Goal: Task Accomplishment & Management: Use online tool/utility

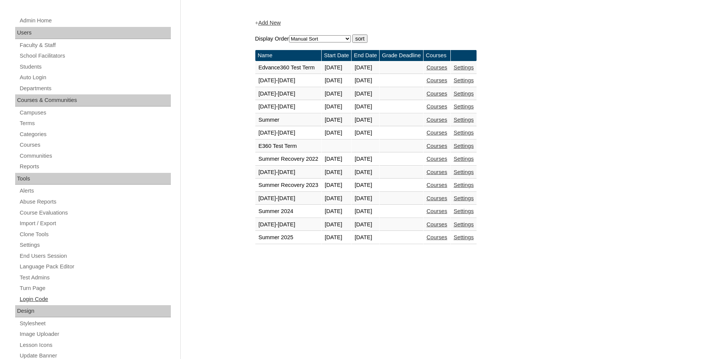
scroll to position [116, 0]
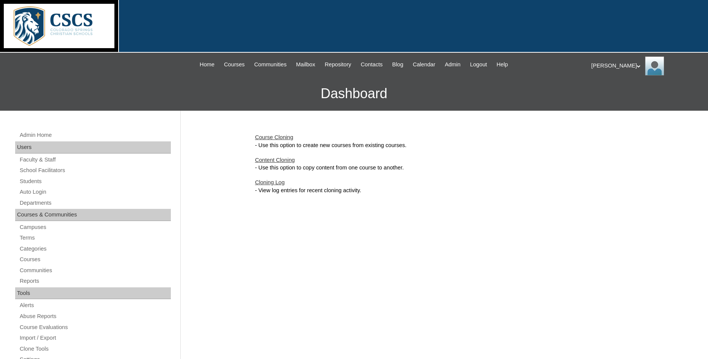
click at [287, 160] on link "Content Cloning" at bounding box center [275, 160] width 40 height 6
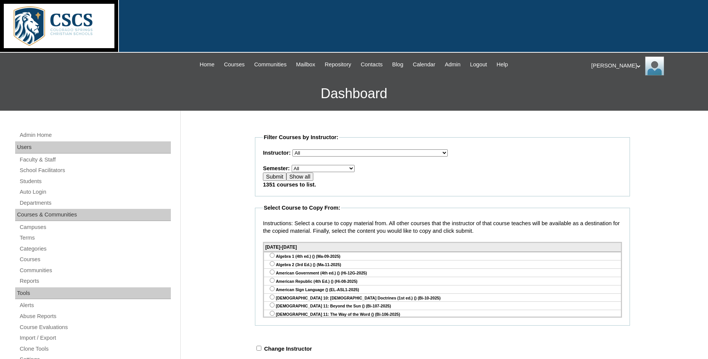
click at [292, 165] on select "All E360 Test Term Edvance360 Test Term [DATE]-[DATE] [DATE]-[DATE] [DATE]-[DAT…" at bounding box center [323, 168] width 63 height 7
select select "36"
click option "Edvance360 Test Term" at bounding box center [0, 0] width 0 height 0
click at [277, 177] on input "Submit" at bounding box center [274, 176] width 23 height 8
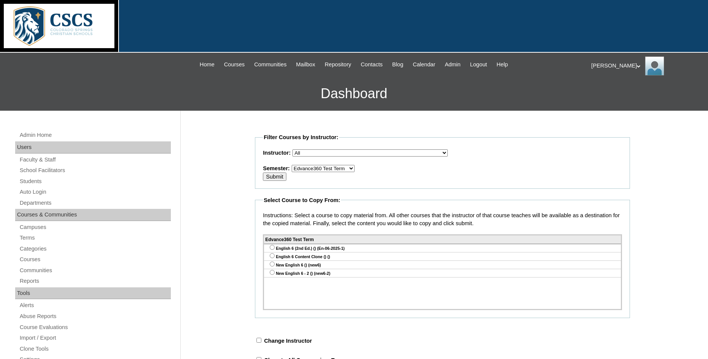
click at [271, 250] on input "radio" at bounding box center [272, 247] width 5 height 5
radio input "true"
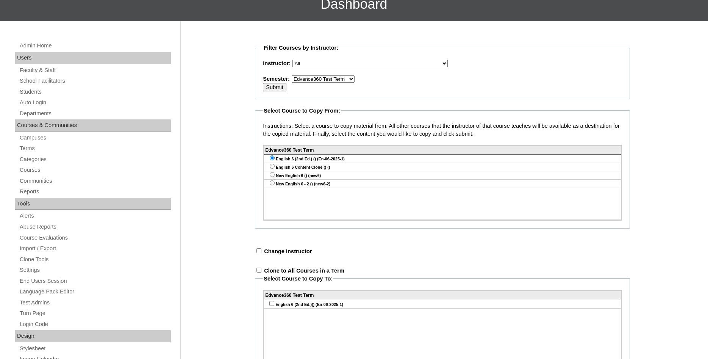
scroll to position [193, 0]
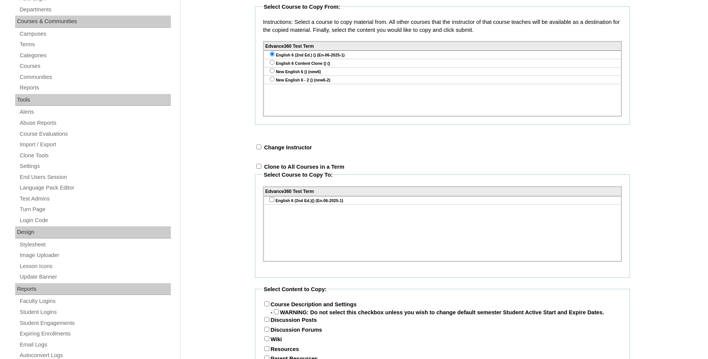
click at [260, 149] on input "checkbox" at bounding box center [258, 146] width 5 height 5
checkbox input "true"
click at [316, 144] on select "Select an instructor Show All Courses Abriam, Mike Admin, E360 Admin, Limelight…" at bounding box center [393, 147] width 155 height 7
select select "47624"
click option "Admin, E360" at bounding box center [0, 0] width 0 height 0
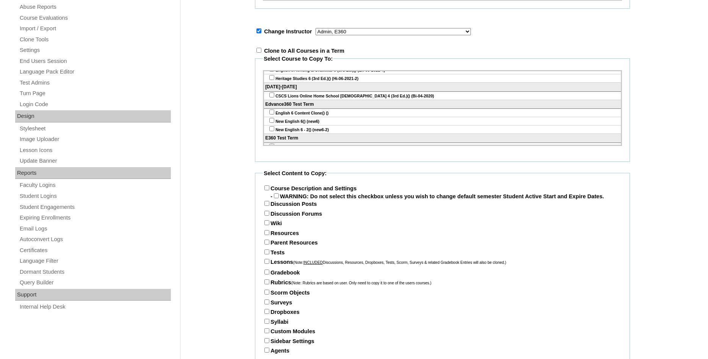
scroll to position [1596, 0]
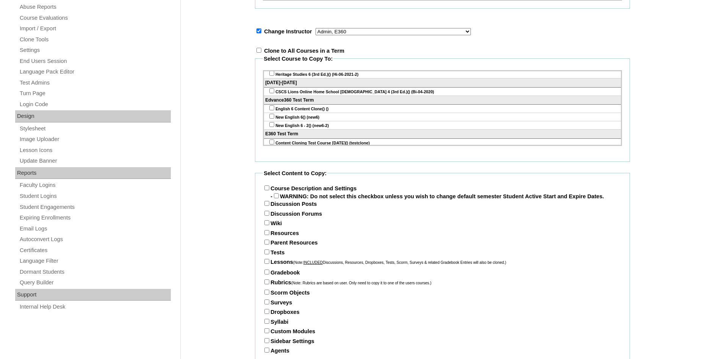
click at [271, 127] on input"] "checkbox" at bounding box center [271, 124] width 5 height 5
checkbox input"] "true"
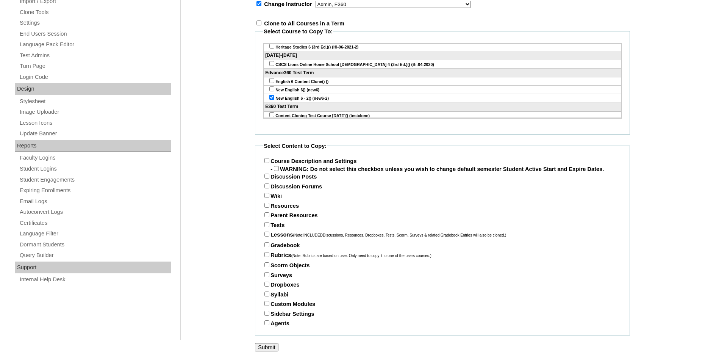
click at [267, 158] on input "Course Description and Settings" at bounding box center [266, 160] width 5 height 5
checkbox input "true"
click at [268, 178] on label "Discussion Posts" at bounding box center [290, 177] width 54 height 6
click at [268, 178] on input "Discussion Posts" at bounding box center [266, 176] width 5 height 5
checkbox input "true"
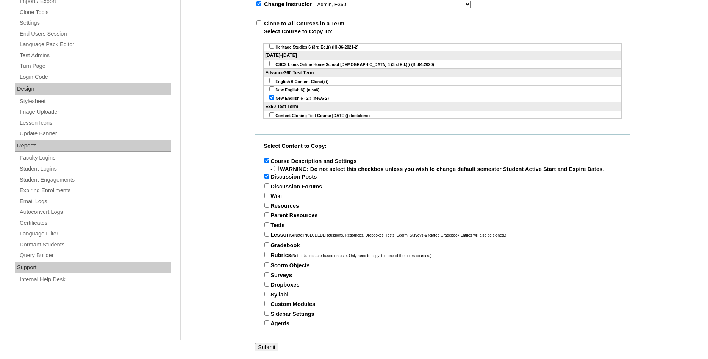
click at [268, 187] on input "Discussion Forums" at bounding box center [266, 185] width 5 height 5
checkbox input "true"
click at [266, 196] on input "Wiki" at bounding box center [266, 195] width 5 height 5
checkbox input "true"
click at [266, 203] on input "Resources" at bounding box center [266, 205] width 5 height 5
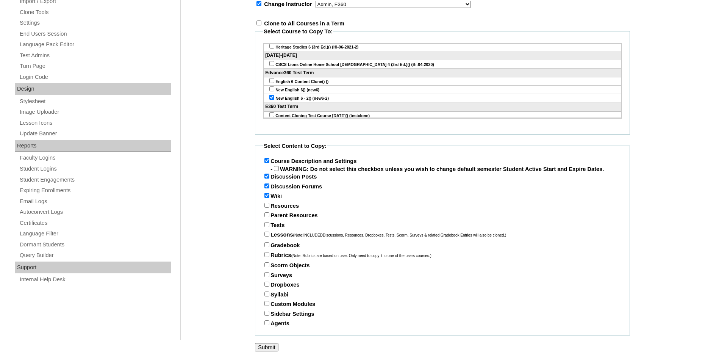
checkbox input "true"
click at [267, 214] on input "Parent Resources" at bounding box center [266, 214] width 5 height 5
checkbox input "true"
click at [269, 224] on input "Tests" at bounding box center [266, 224] width 5 height 5
checkbox input "true"
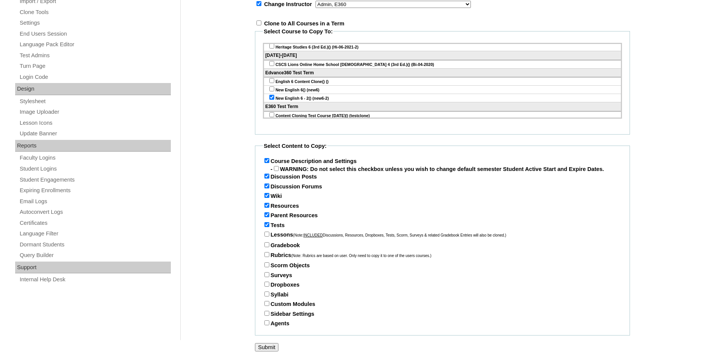
click at [268, 236] on input "Lessons (Note: INCLUDED Discussions, Resources, Dropboxes, Tests, Scorm, Survey…" at bounding box center [266, 233] width 5 height 5
checkbox input "true"
click at [268, 244] on input "Gradebook" at bounding box center [266, 244] width 5 height 5
checkbox input "true"
click at [267, 253] on input "Rubrics (Note: Rubrics are based on user. Only need to copy it to one of the us…" at bounding box center [266, 254] width 5 height 5
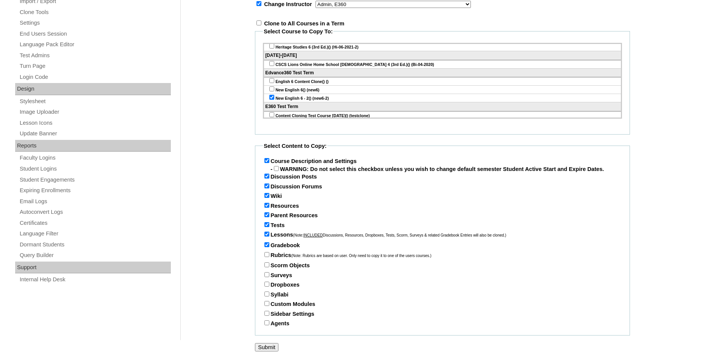
checkbox input "true"
click at [267, 263] on input "Scorm Objects" at bounding box center [266, 264] width 5 height 5
checkbox input "true"
click at [265, 273] on input "Surveys" at bounding box center [266, 274] width 5 height 5
checkbox input "true"
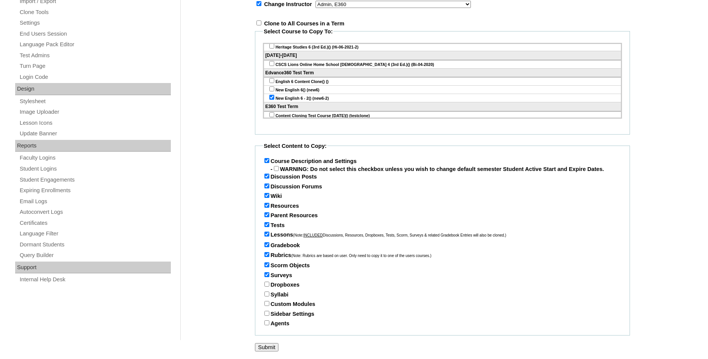
click at [267, 283] on input "Dropboxes" at bounding box center [266, 284] width 5 height 5
checkbox input "true"
click at [268, 292] on input "Syllabi" at bounding box center [266, 293] width 5 height 5
checkbox input "true"
click at [268, 302] on input "Custom Modules" at bounding box center [266, 303] width 5 height 5
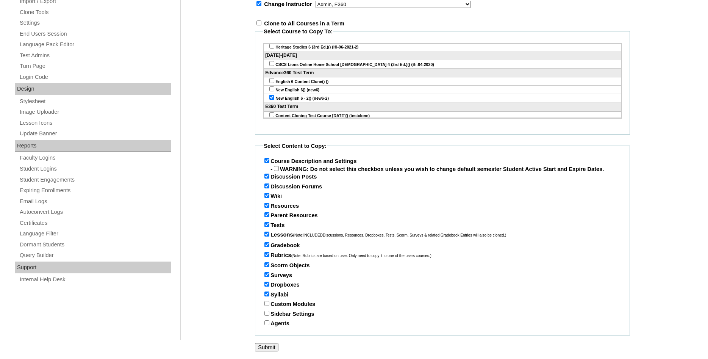
checkbox input "true"
click at [266, 312] on input "Sidebar Settings" at bounding box center [266, 313] width 5 height 5
checkbox input "true"
click at [266, 320] on input "Agents" at bounding box center [266, 322] width 5 height 5
checkbox input "true"
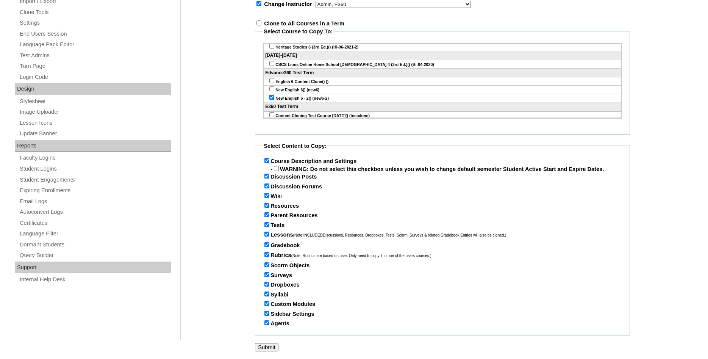
click at [258, 345] on input "Submit" at bounding box center [266, 347] width 23 height 8
